Goal: Task Accomplishment & Management: Use online tool/utility

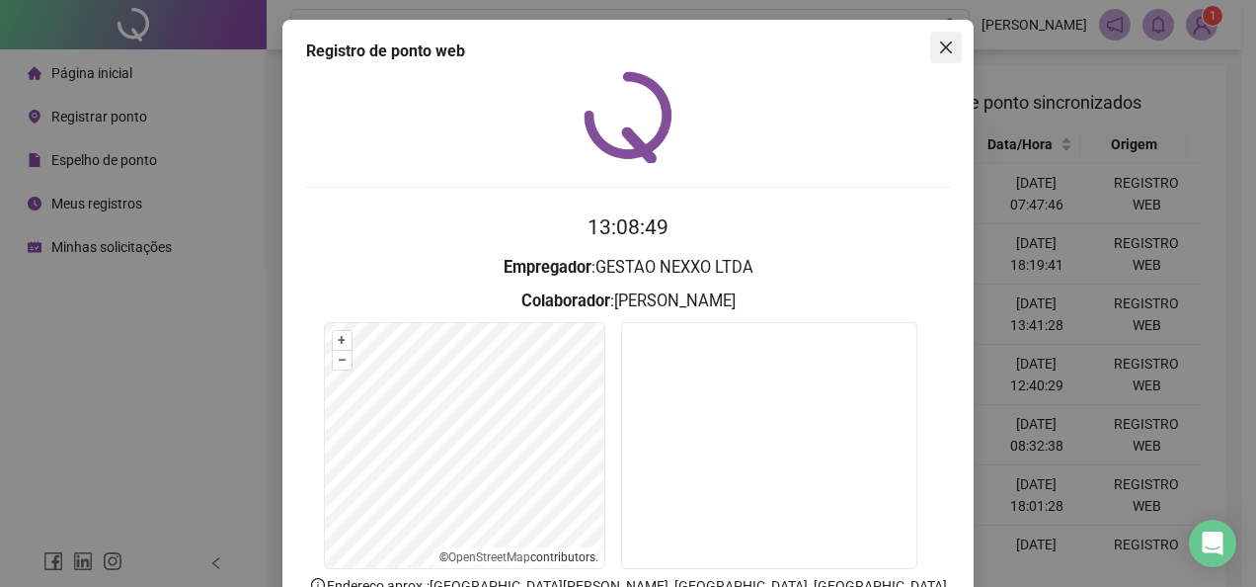
click at [938, 51] on icon "close" at bounding box center [946, 48] width 16 height 16
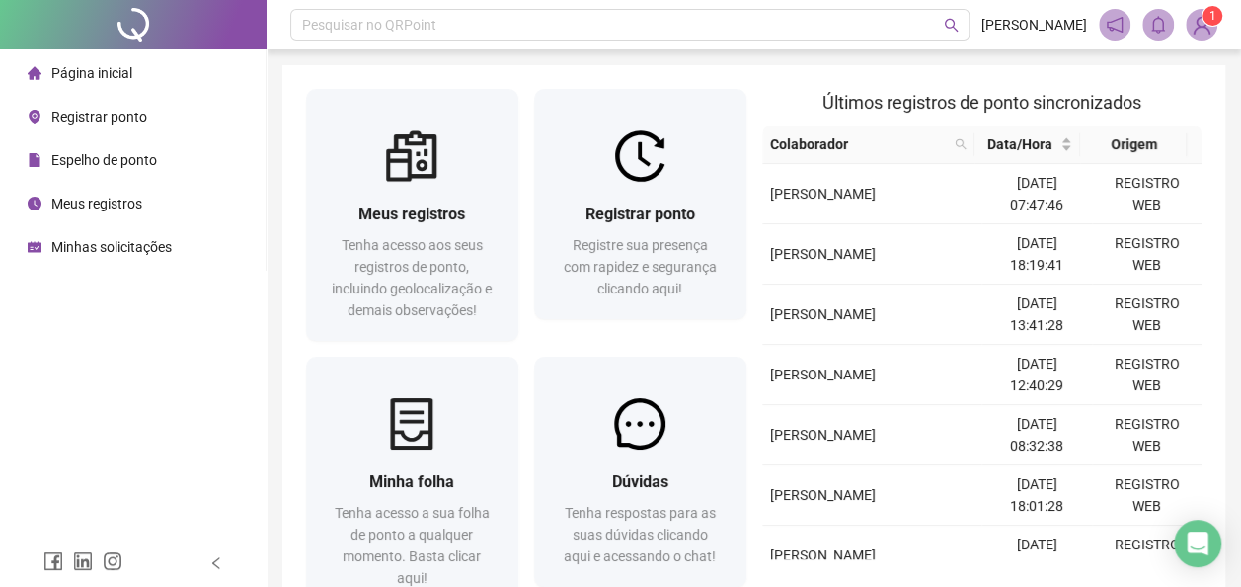
click at [48, 117] on div "Registrar ponto" at bounding box center [87, 117] width 119 height 40
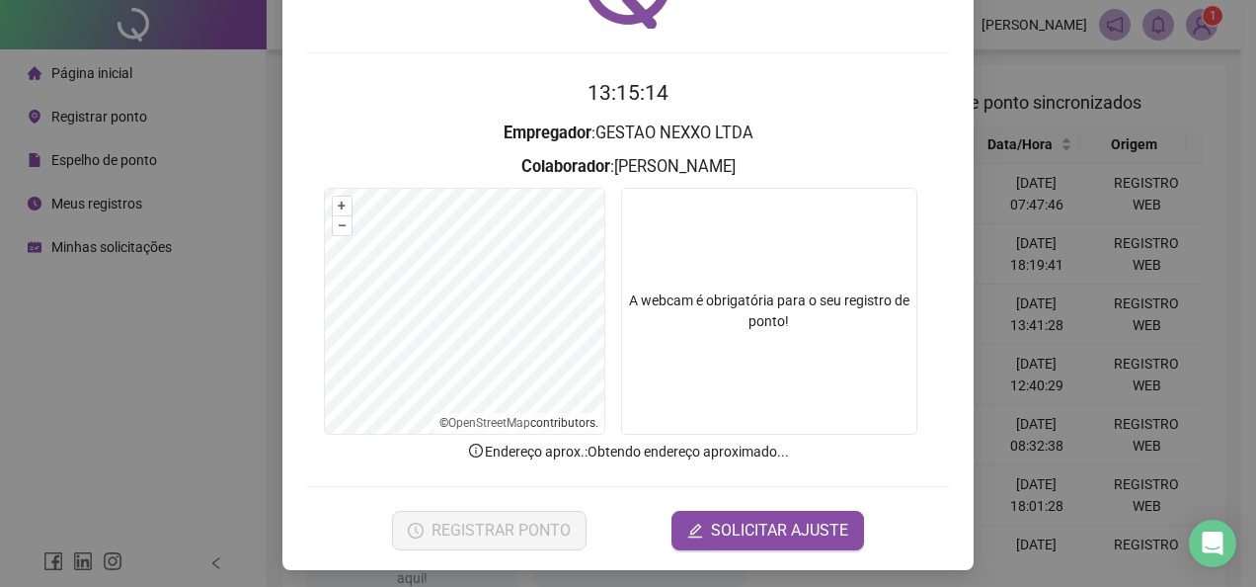
scroll to position [139, 0]
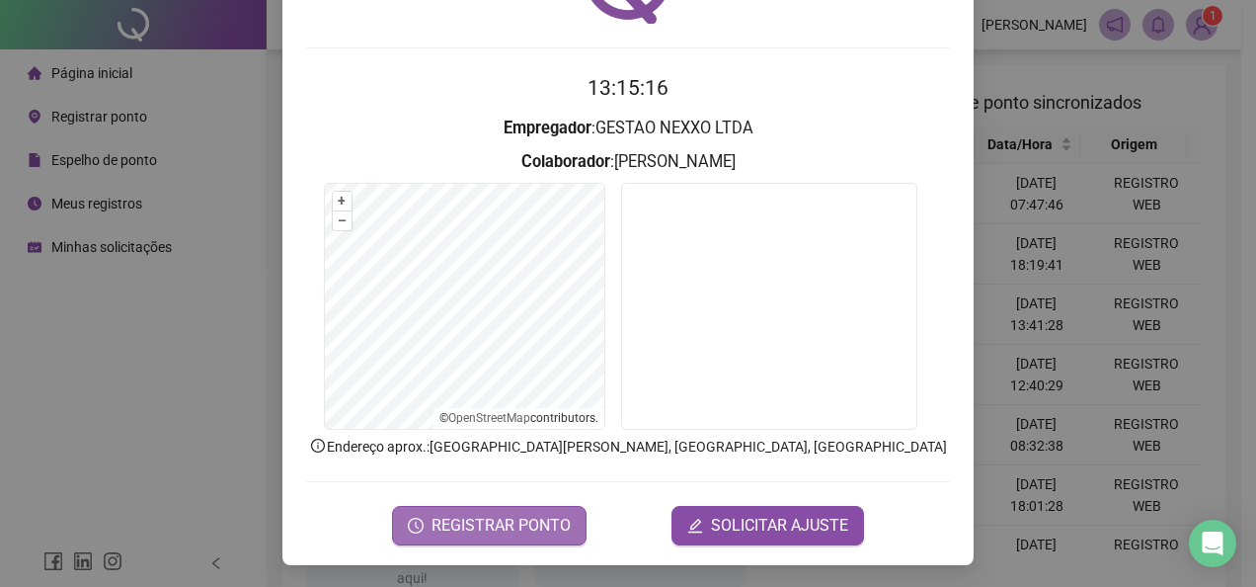
click at [543, 527] on span "REGISTRAR PONTO" at bounding box center [501, 526] width 139 height 24
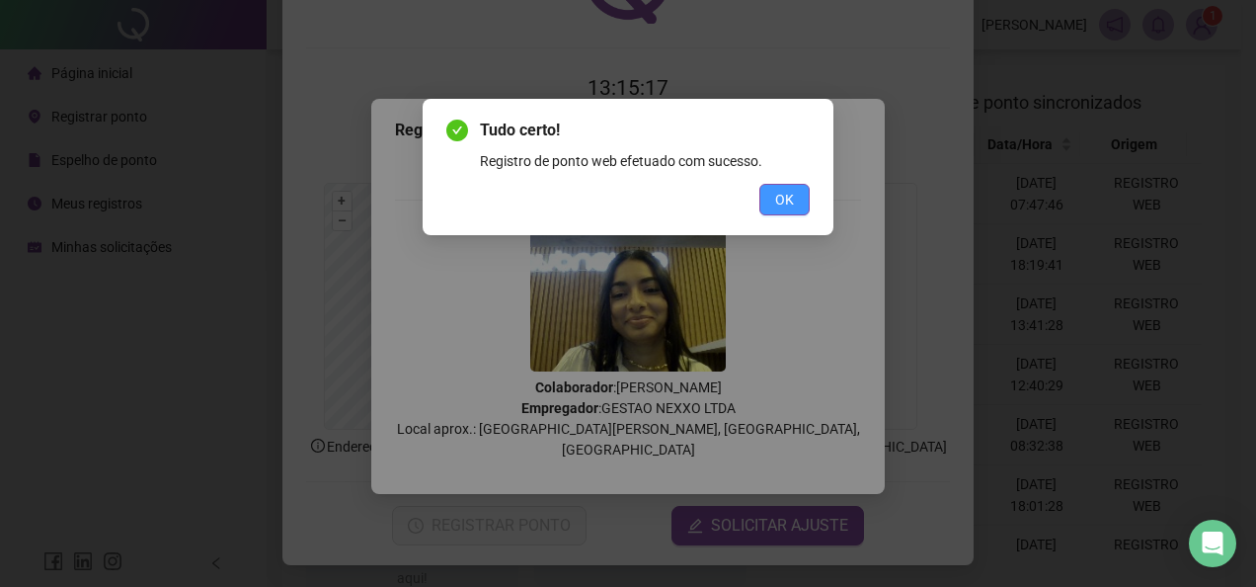
click at [806, 196] on button "OK" at bounding box center [784, 200] width 50 height 32
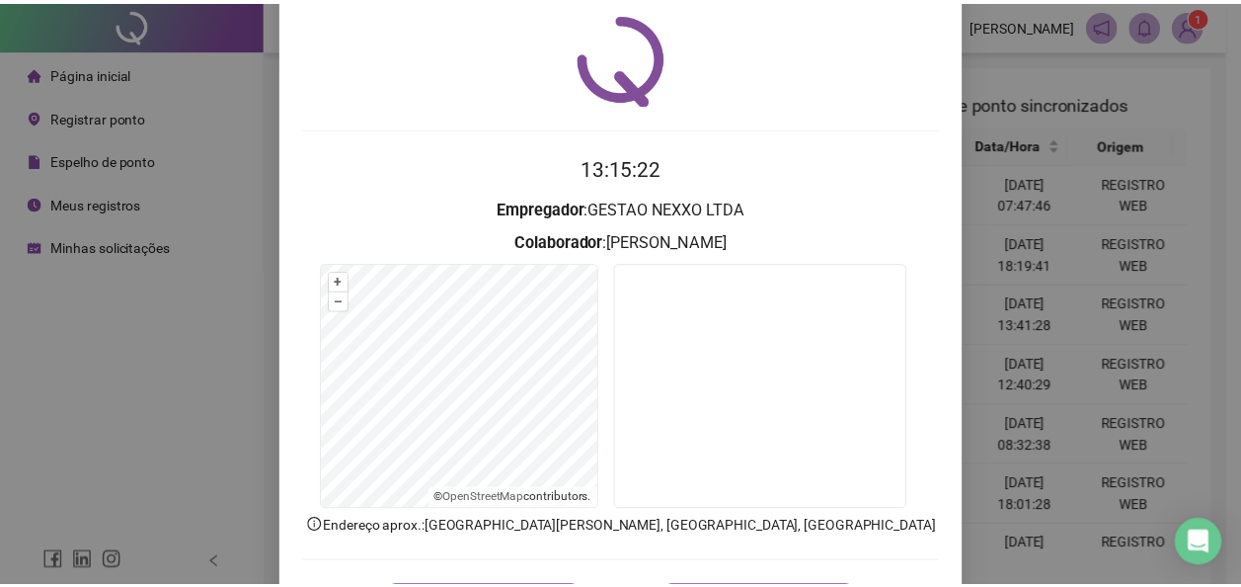
scroll to position [0, 0]
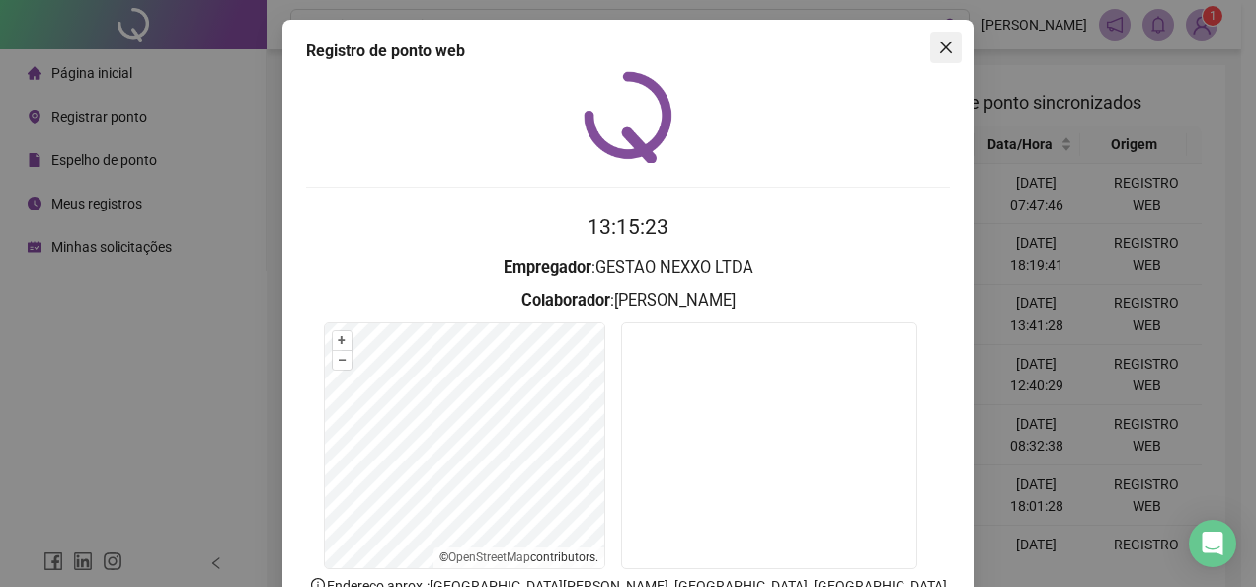
click at [942, 46] on icon "close" at bounding box center [946, 48] width 16 height 16
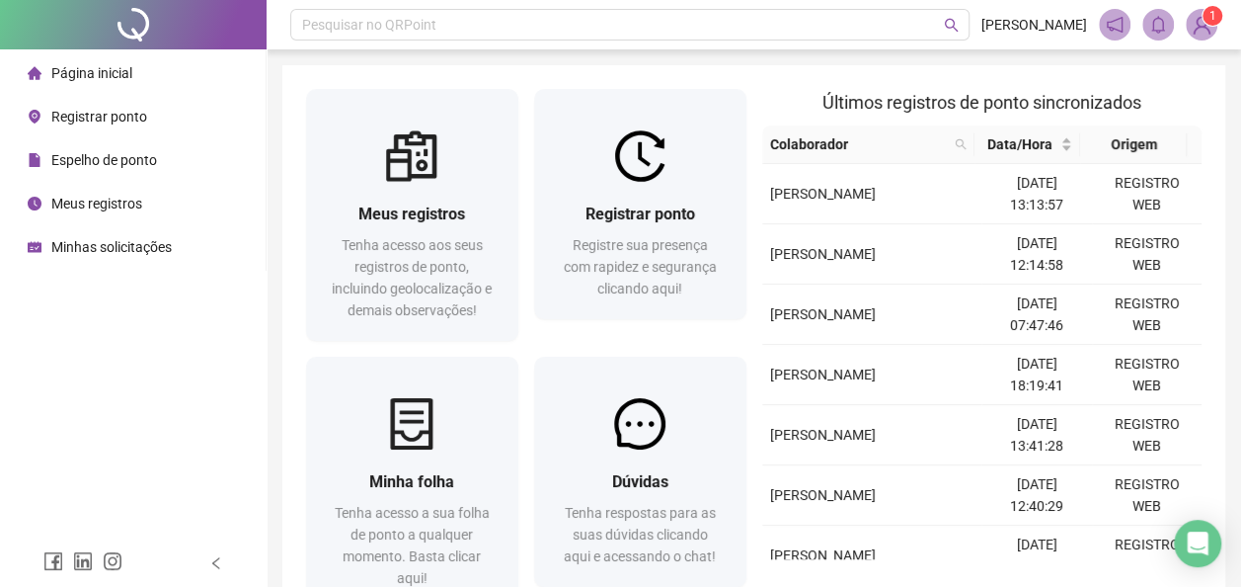
click at [80, 204] on span "Meus registros" at bounding box center [96, 204] width 91 height 16
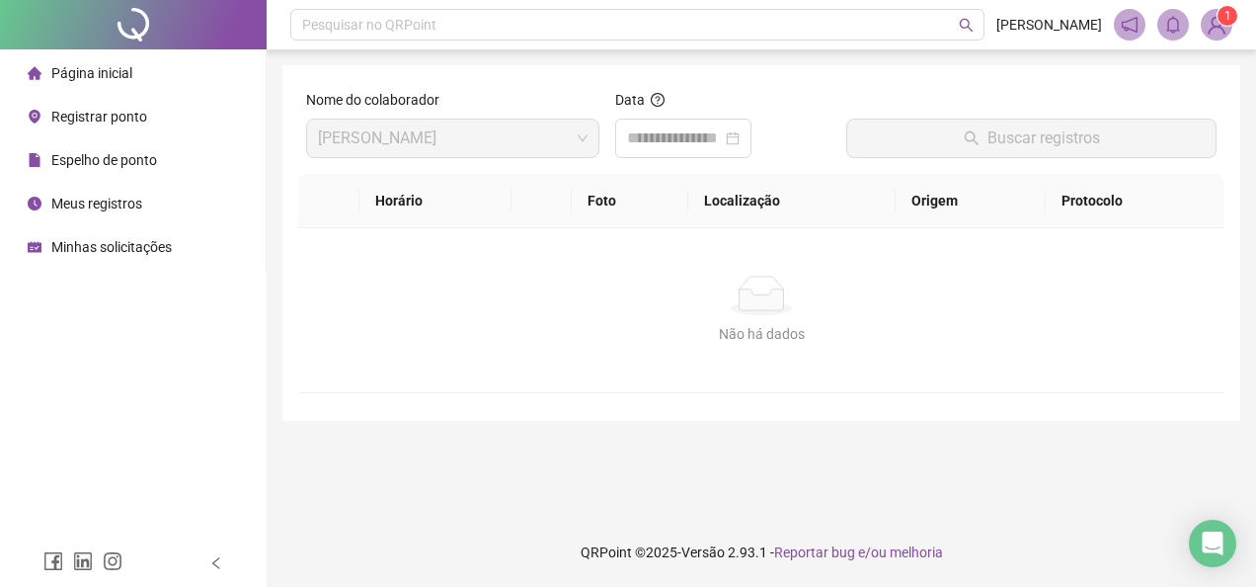
click at [97, 157] on span "Espelho de ponto" at bounding box center [104, 160] width 106 height 16
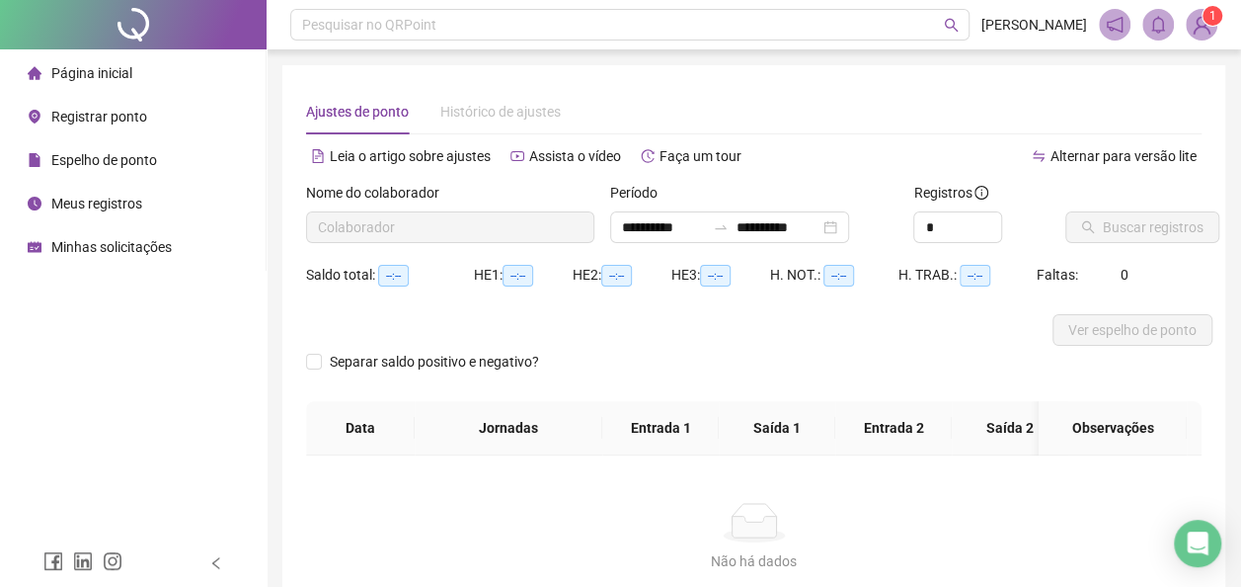
type input "**********"
click at [1207, 231] on button "Buscar registros" at bounding box center [1143, 227] width 154 height 32
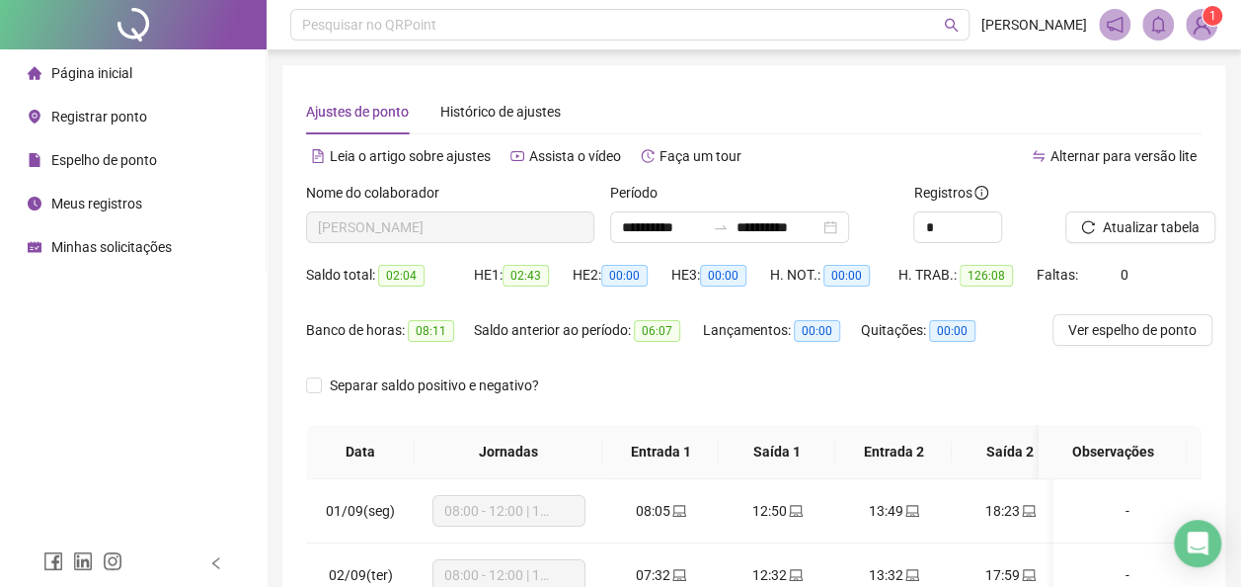
click at [156, 248] on span "Minhas solicitações" at bounding box center [111, 247] width 120 height 16
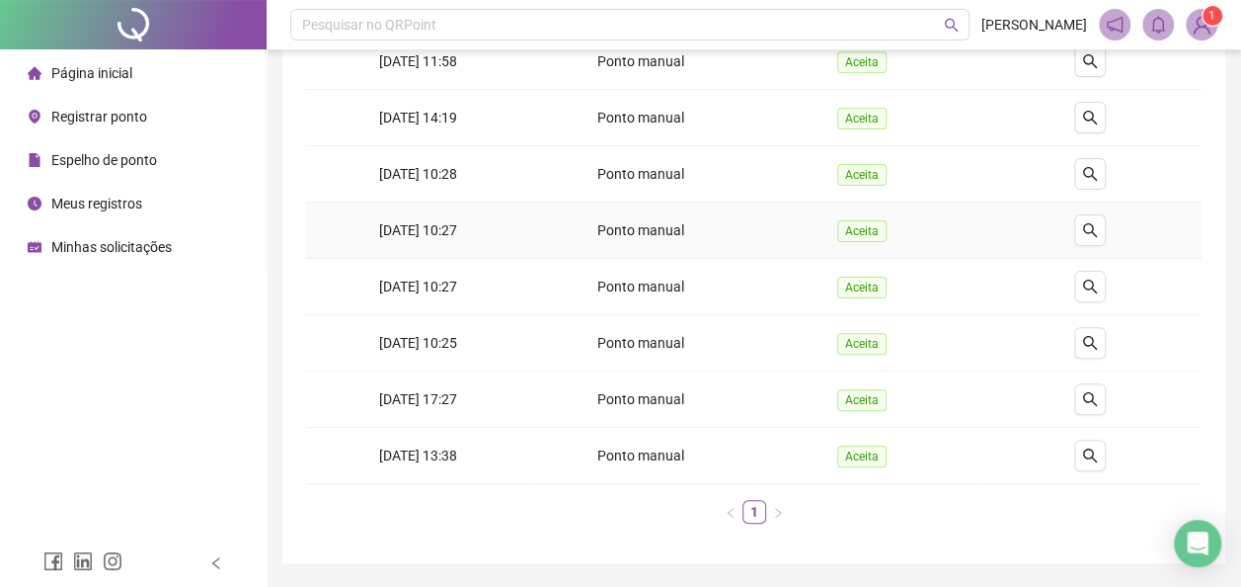
scroll to position [198, 0]
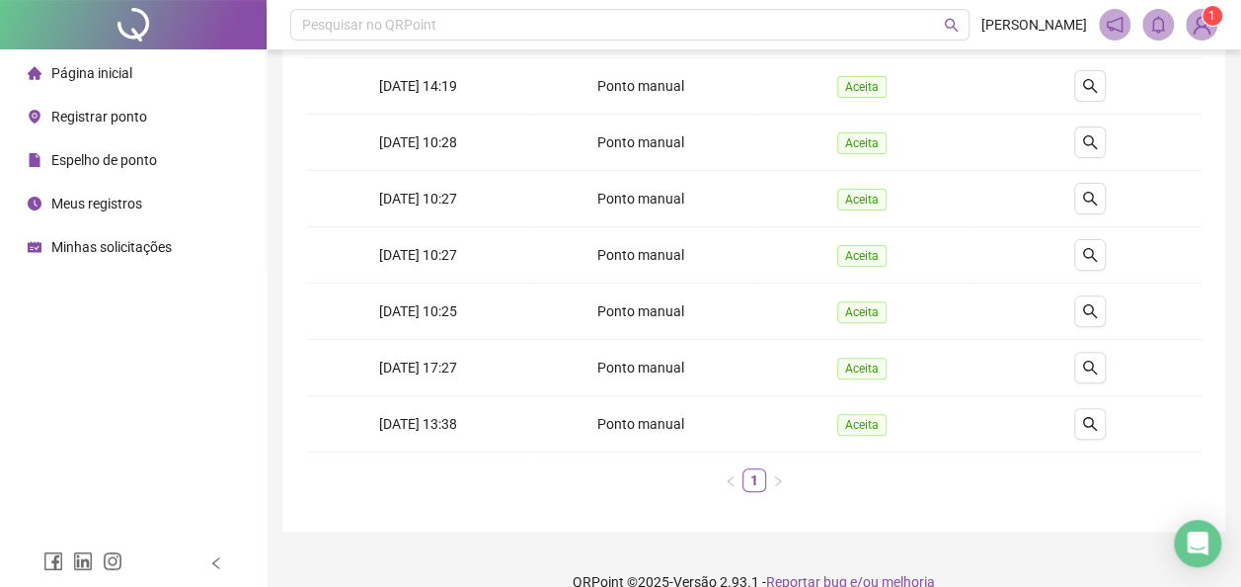
click at [119, 201] on span "Meus registros" at bounding box center [96, 204] width 91 height 16
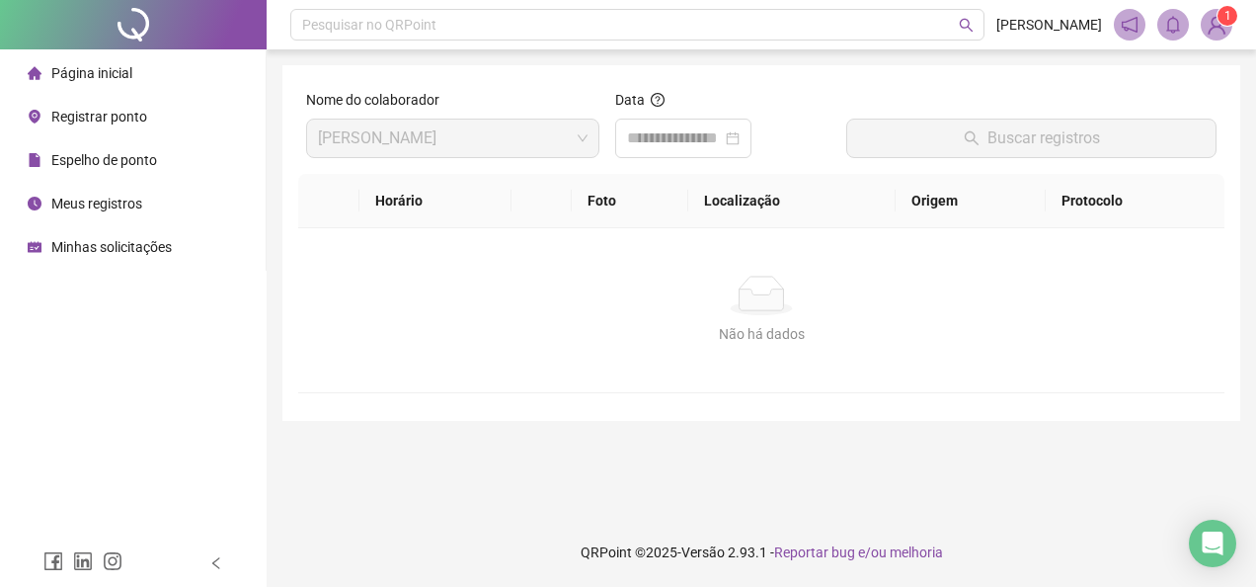
drag, startPoint x: 137, startPoint y: 71, endPoint x: 163, endPoint y: 52, distance: 31.8
click at [136, 71] on li "Página inicial" at bounding box center [133, 73] width 258 height 40
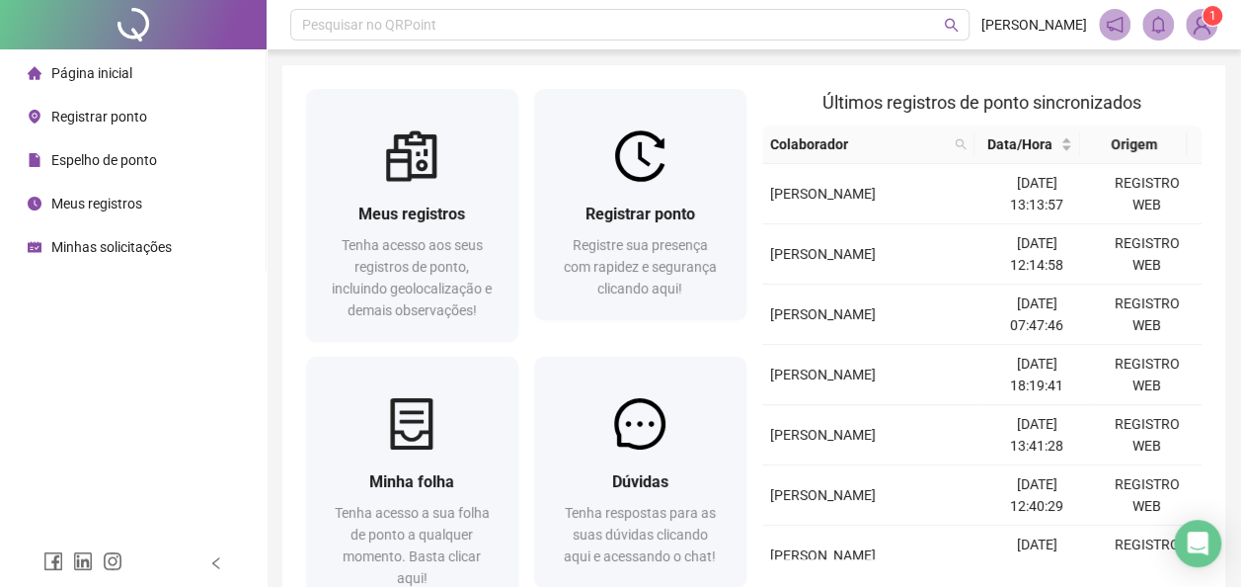
click at [109, 71] on span "Página inicial" at bounding box center [91, 73] width 81 height 16
